Goal: Information Seeking & Learning: Learn about a topic

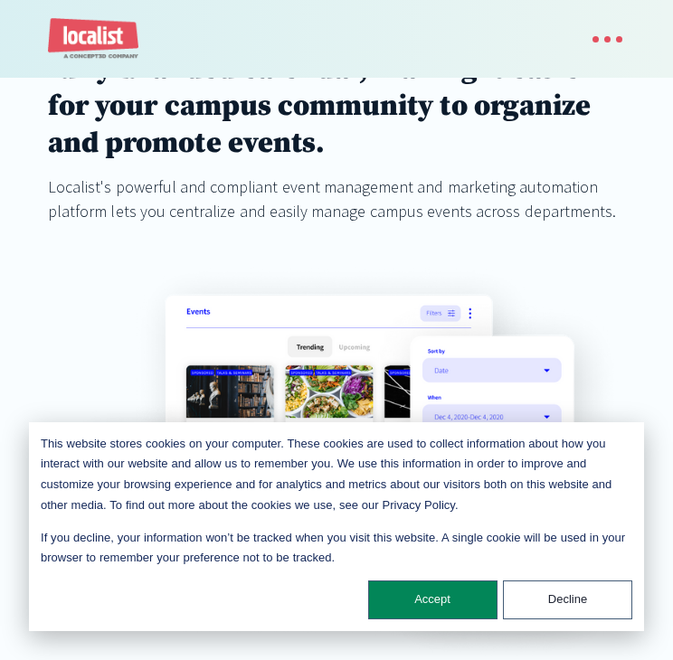
scroll to position [316, 0]
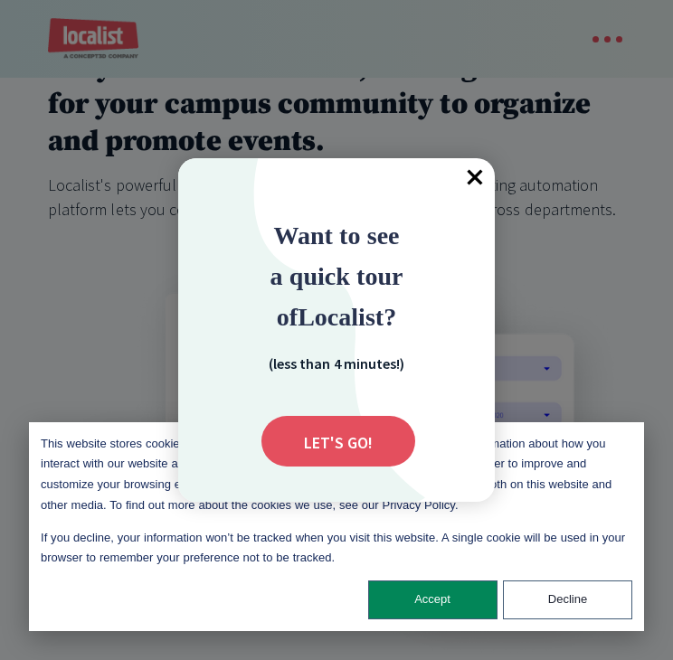
click at [477, 176] on span "×" at bounding box center [475, 178] width 40 height 40
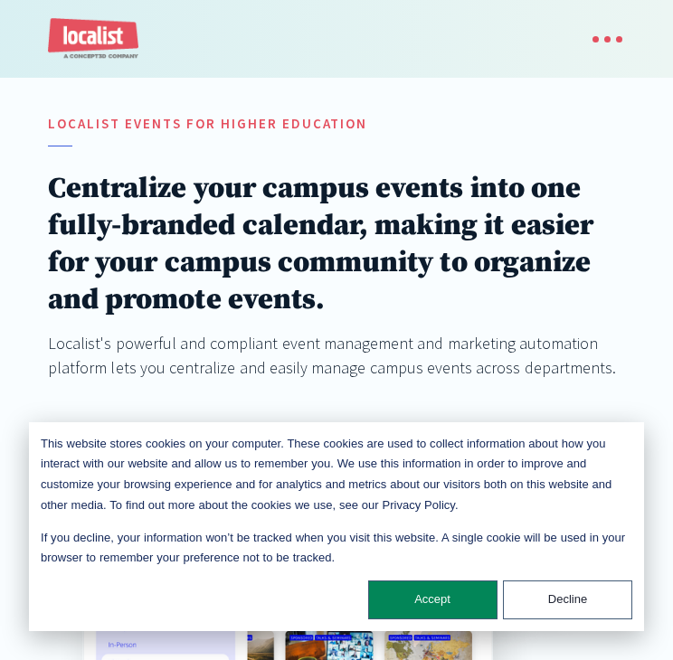
scroll to position [174, 0]
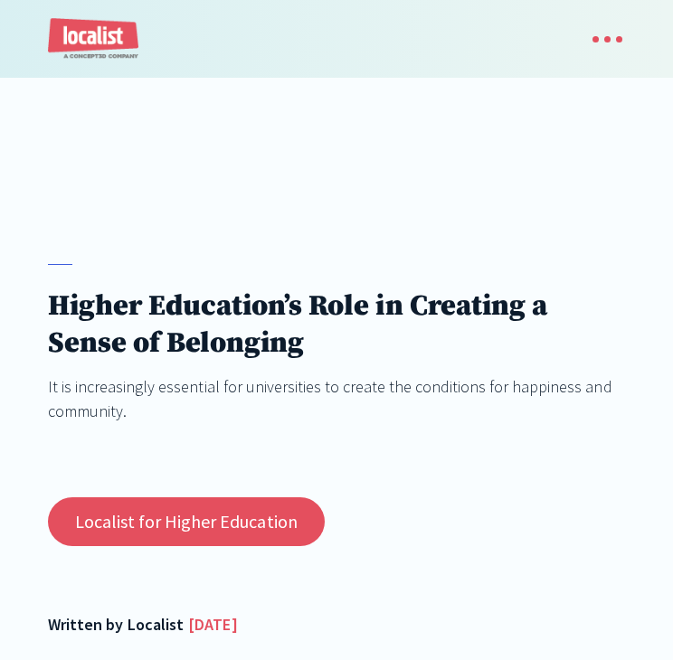
scroll to position [80, 0]
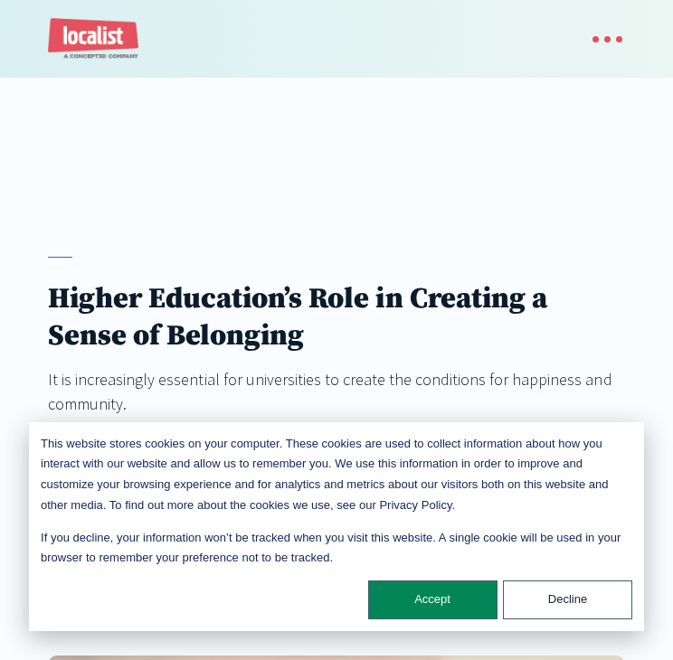
click at [268, 302] on h1 "Higher Education’s Role in Creating a Sense of Belonging" at bounding box center [336, 318] width 577 height 74
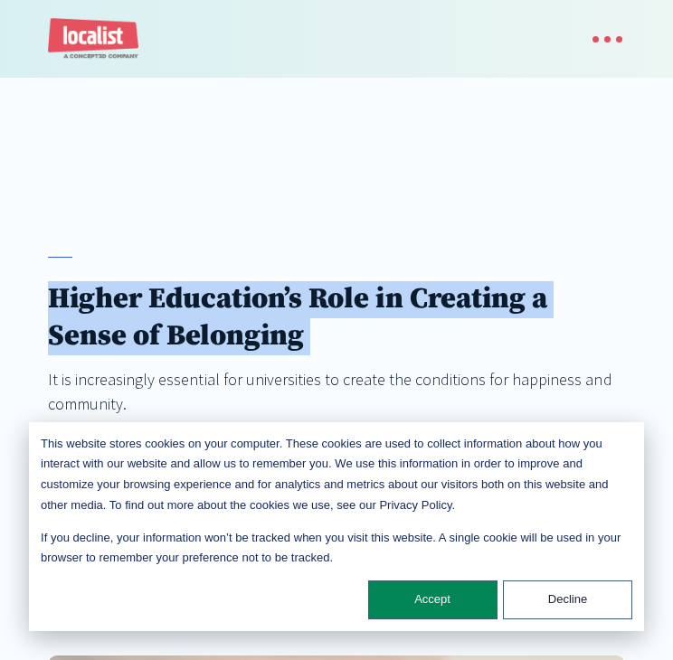
click at [268, 302] on h1 "Higher Education’s Role in Creating a Sense of Belonging" at bounding box center [336, 318] width 577 height 74
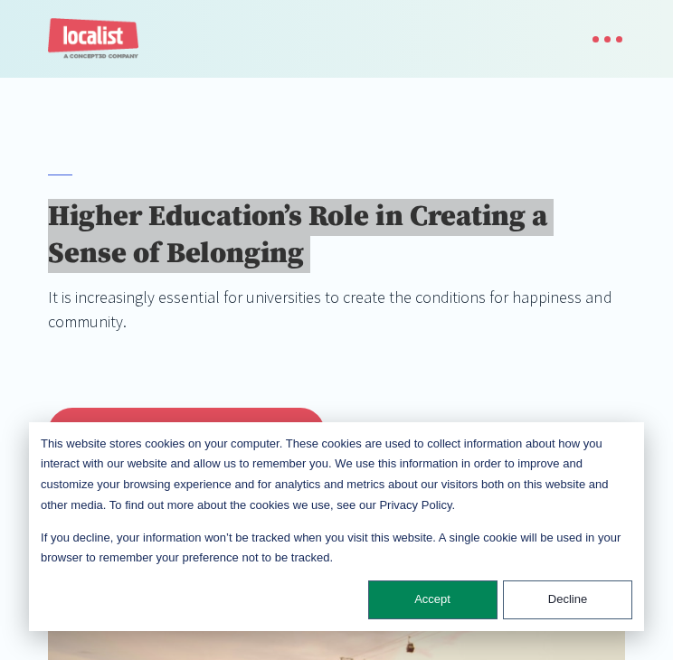
scroll to position [0, 0]
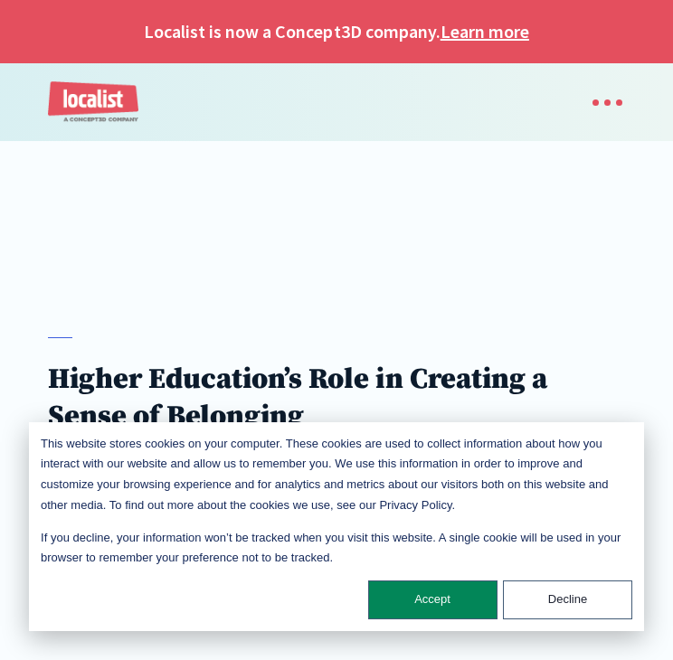
click at [318, 169] on div at bounding box center [336, 181] width 673 height 81
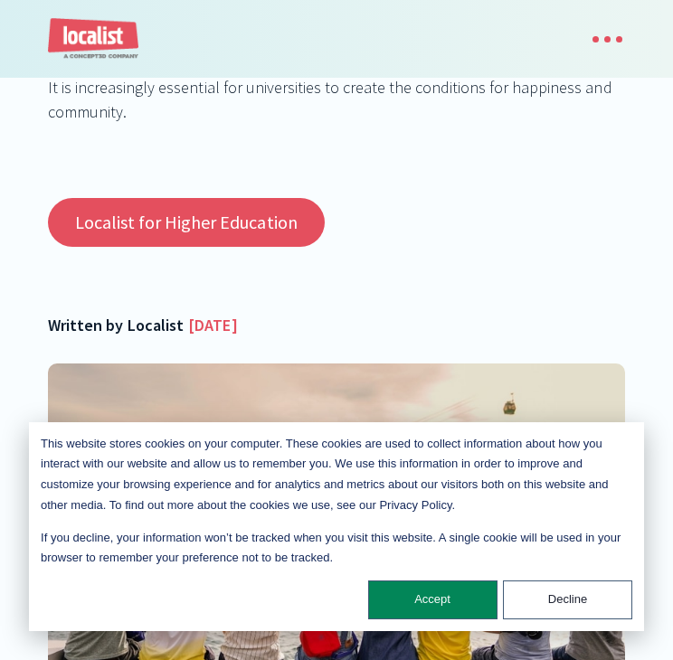
scroll to position [372, 0]
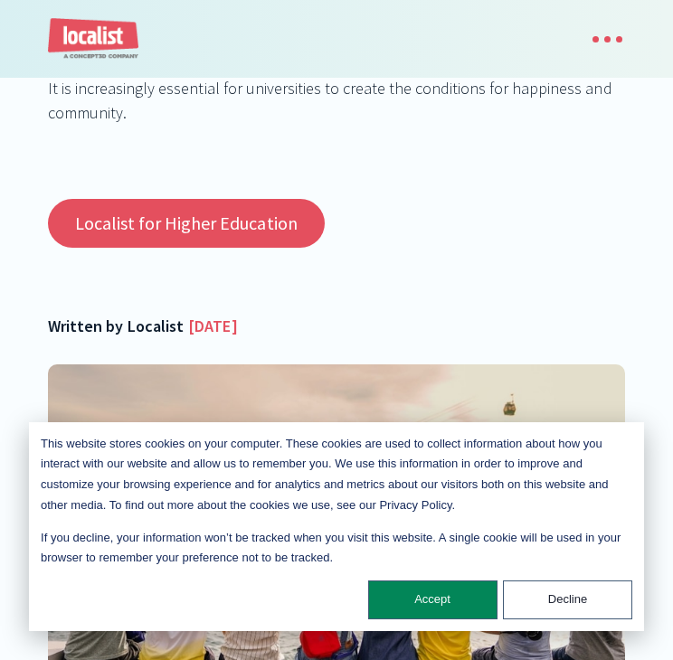
click at [548, 137] on div "Higher Education’s Role in Creating a Sense of Belonging It is increasingly ess…" at bounding box center [336, 64] width 577 height 196
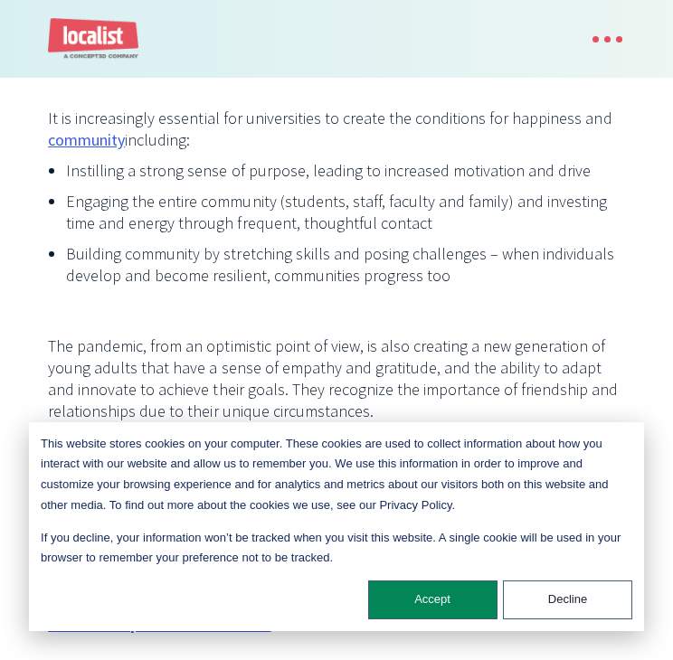
click at [208, 305] on p "‍" at bounding box center [336, 316] width 577 height 22
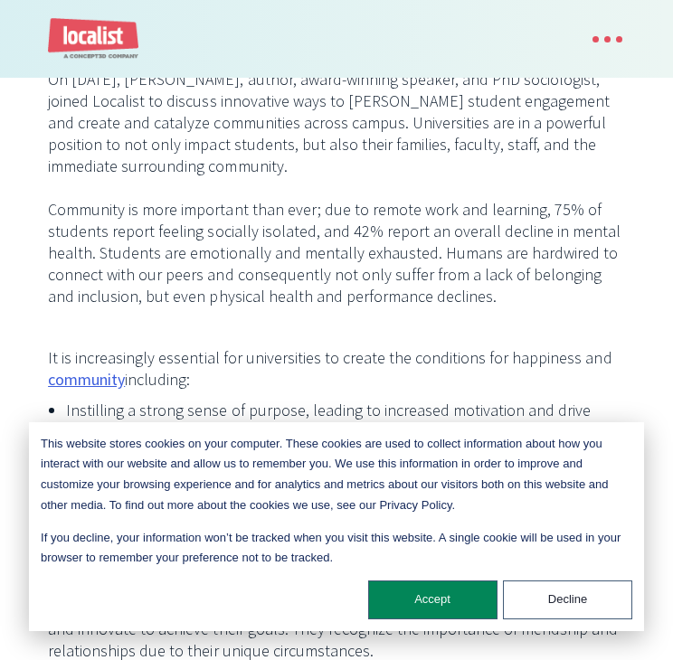
scroll to position [1173, 0]
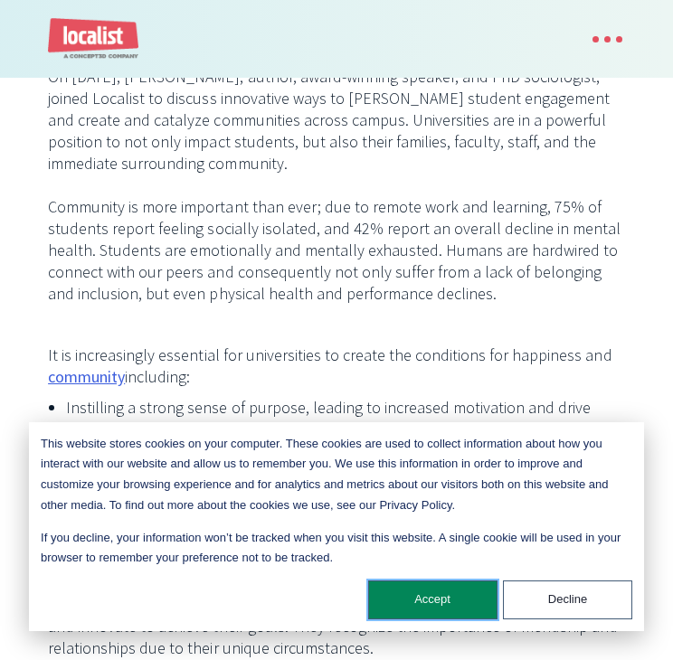
click at [426, 590] on button "Accept" at bounding box center [432, 600] width 129 height 39
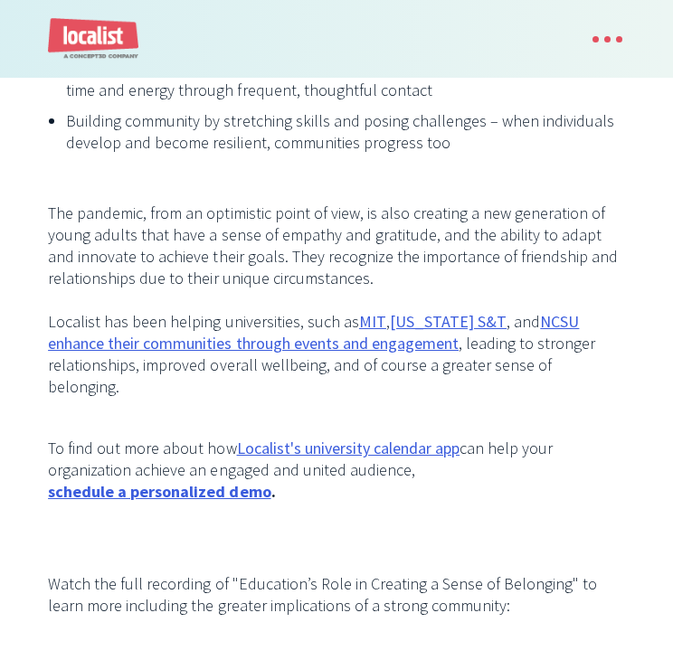
scroll to position [1572, 0]
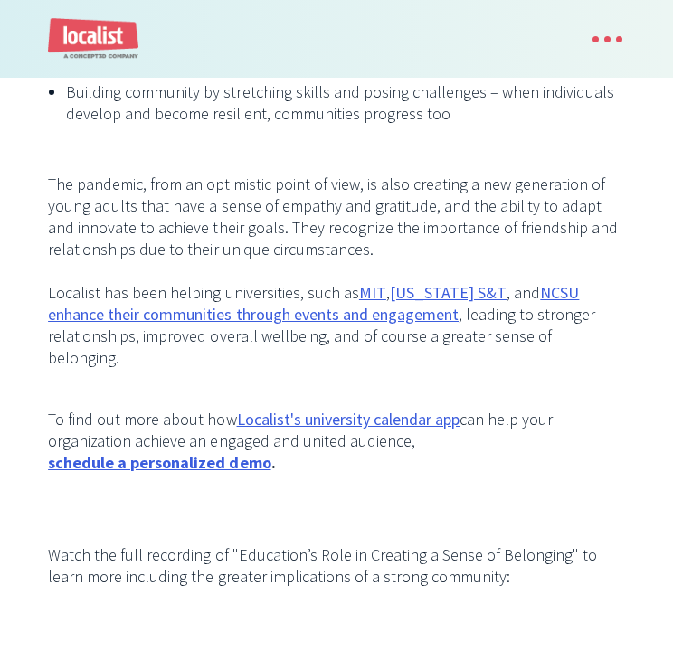
click at [57, 297] on p "The pandemic, from an optimistic point of view, is also creating a new generati…" at bounding box center [336, 271] width 577 height 195
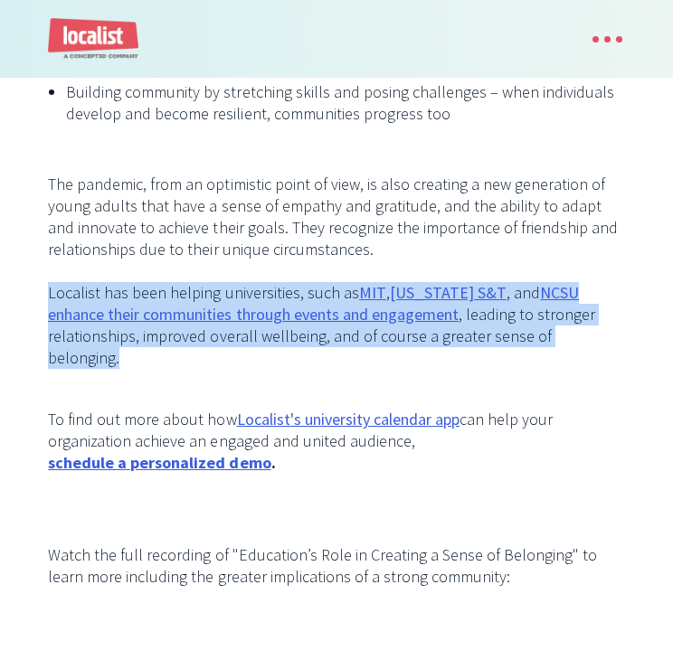
click at [57, 297] on p "The pandemic, from an optimistic point of view, is also creating a new generati…" at bounding box center [336, 271] width 577 height 195
copy p "Localist has been helping universities, such as MIT , Missouri S&T , and NCSU e…"
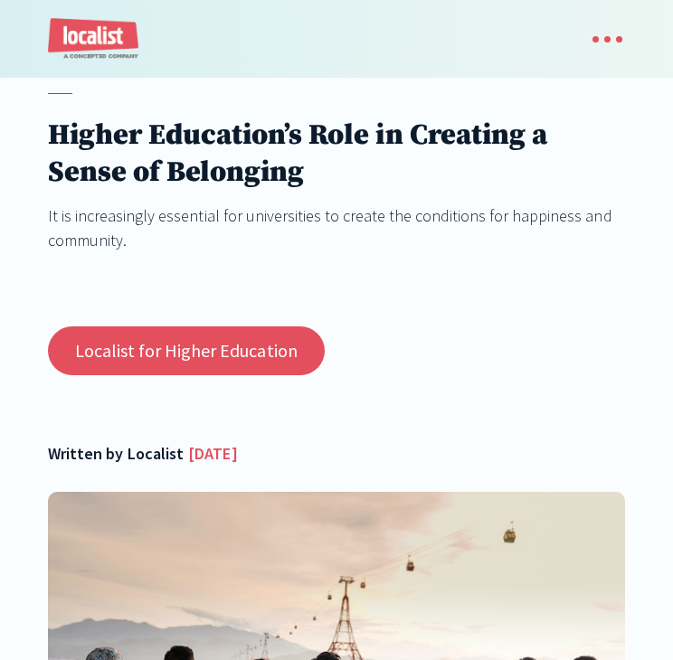
scroll to position [0, 0]
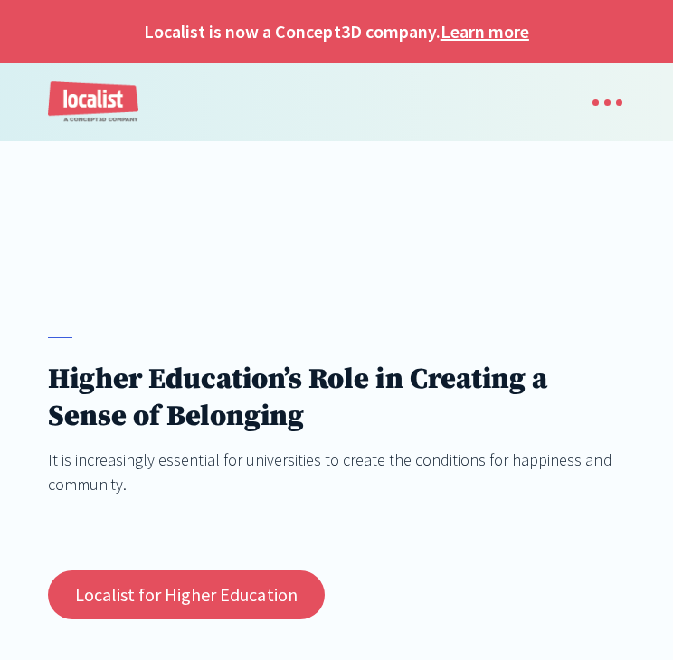
click at [184, 405] on h1 "Higher Education’s Role in Creating a Sense of Belonging" at bounding box center [336, 399] width 577 height 74
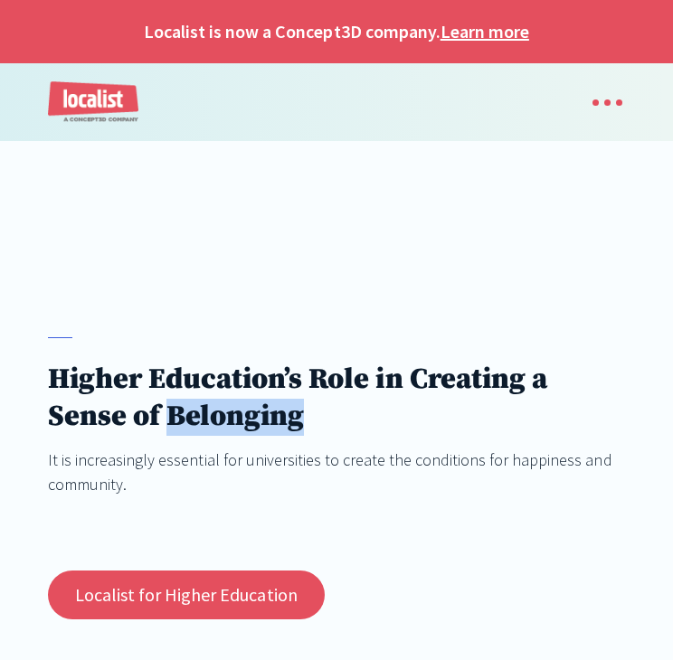
click at [184, 405] on h1 "Higher Education’s Role in Creating a Sense of Belonging" at bounding box center [336, 399] width 577 height 74
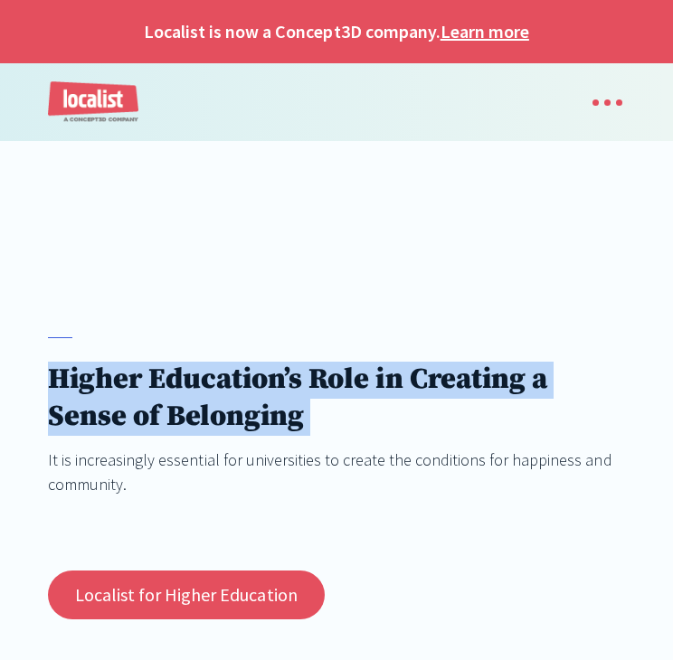
click at [184, 405] on h1 "Higher Education’s Role in Creating a Sense of Belonging" at bounding box center [336, 399] width 577 height 74
copy h1 "Higher Education’s Role in Creating a Sense of Belonging"
